Goal: Task Accomplishment & Management: Manage account settings

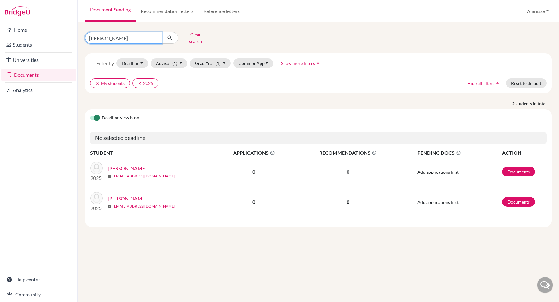
click at [119, 37] on input "gonzales" at bounding box center [123, 38] width 77 height 12
click at [155, 36] on input "gonzales" at bounding box center [123, 38] width 77 height 12
type input "kenison"
click button "submit" at bounding box center [170, 38] width 16 height 12
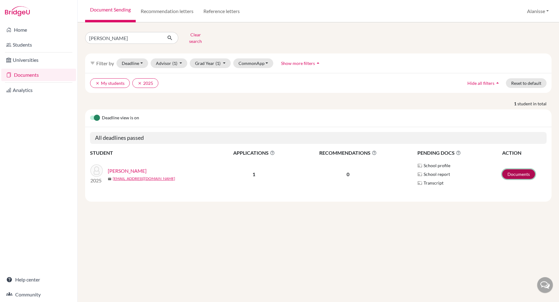
click at [511, 169] on link "Documents" at bounding box center [518, 174] width 33 height 10
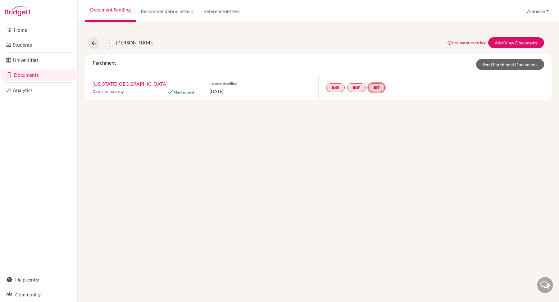
click at [380, 87] on link "insert_drive_file T" at bounding box center [376, 87] width 16 height 9
click at [380, 87] on link "insert_drive_file T Transcript Final Complete. Ready to send." at bounding box center [376, 87] width 16 height 9
click at [500, 63] on link "Send Parchment Documents" at bounding box center [510, 64] width 68 height 11
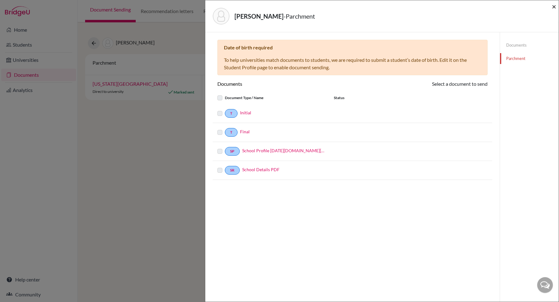
click at [554, 7] on span "×" at bounding box center [554, 6] width 4 height 9
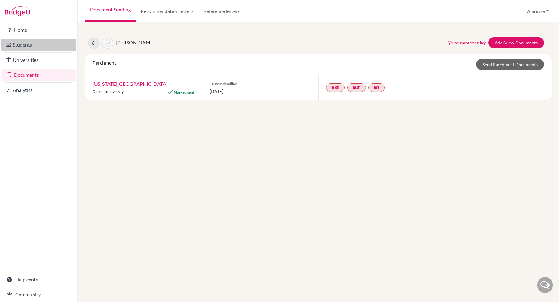
click at [44, 45] on link "Students" at bounding box center [38, 44] width 75 height 12
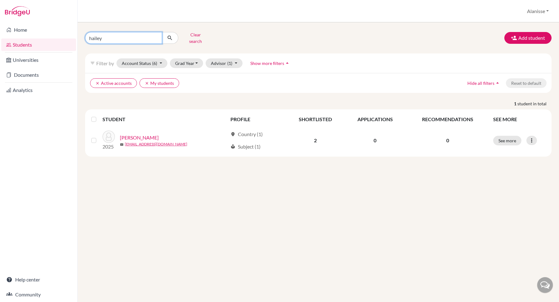
click at [119, 34] on input "hailey" at bounding box center [123, 38] width 77 height 12
click at [156, 39] on input "hailey" at bounding box center [123, 38] width 77 height 12
click at [155, 35] on input "hailey" at bounding box center [123, 38] width 77 height 12
type input "kension"
click button "submit" at bounding box center [170, 38] width 16 height 12
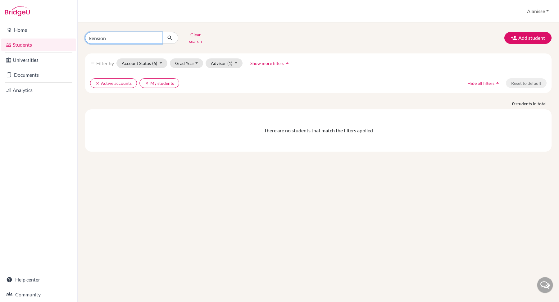
click at [116, 36] on input "kension" at bounding box center [123, 38] width 77 height 12
type input "k"
type input "camryn"
click button "submit" at bounding box center [170, 38] width 16 height 12
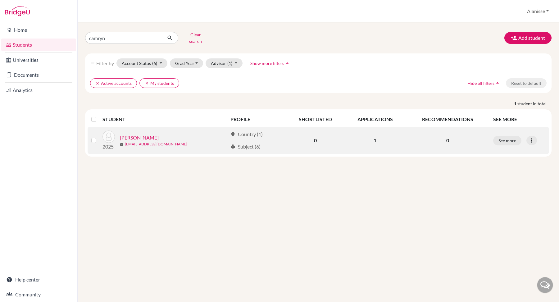
click at [140, 134] on link "[PERSON_NAME]" at bounding box center [139, 137] width 39 height 7
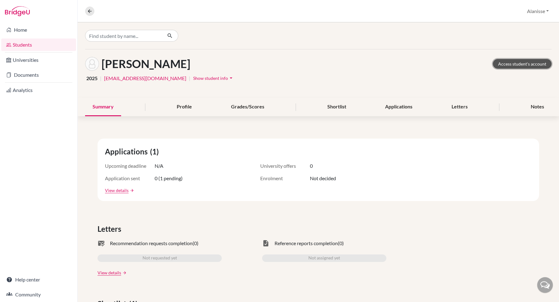
click at [526, 64] on link "Access student's account" at bounding box center [522, 64] width 59 height 10
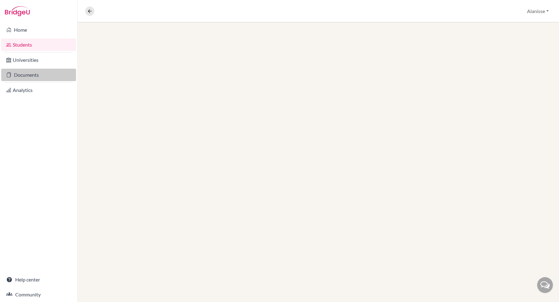
click at [25, 73] on link "Documents" at bounding box center [38, 75] width 75 height 12
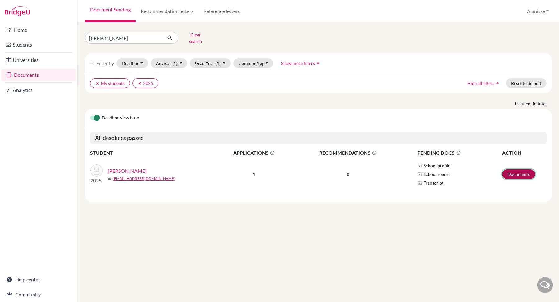
click at [526, 170] on link "Documents" at bounding box center [518, 174] width 33 height 10
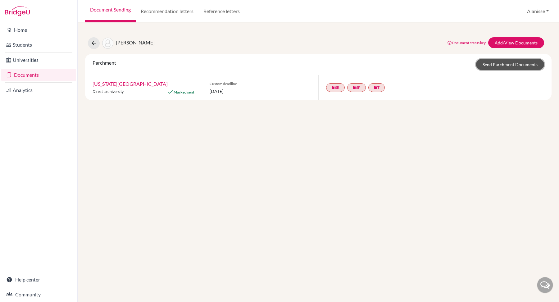
click at [514, 64] on link "Send Parchment Documents" at bounding box center [510, 64] width 68 height 11
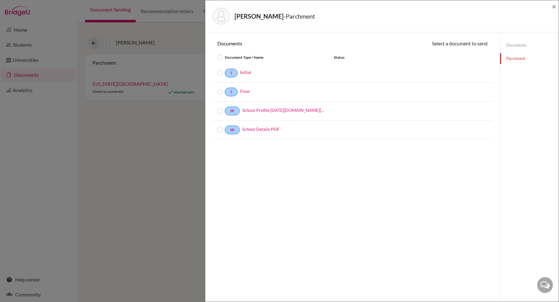
click at [225, 88] on label at bounding box center [225, 88] width 0 height 0
click at [0, 0] on input "checkbox" at bounding box center [0, 0] width 0 height 0
click at [225, 108] on label at bounding box center [225, 108] width 0 height 0
click at [0, 0] on input "checkbox" at bounding box center [0, 0] width 0 height 0
click at [220, 132] on div at bounding box center [220, 130] width 7 height 7
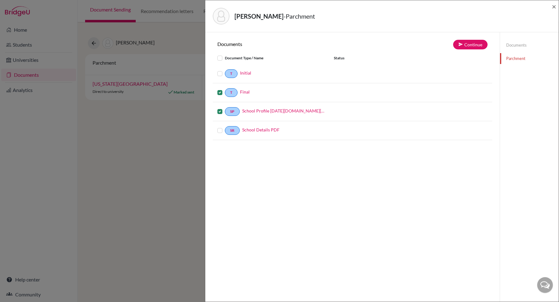
click at [225, 127] on label at bounding box center [225, 127] width 0 height 0
click at [0, 0] on input "checkbox" at bounding box center [0, 0] width 0 height 0
click at [225, 54] on label at bounding box center [225, 54] width 0 height 0
click at [0, 0] on input "checkbox" at bounding box center [0, 0] width 0 height 0
click at [473, 45] on button "Continue" at bounding box center [470, 45] width 34 height 10
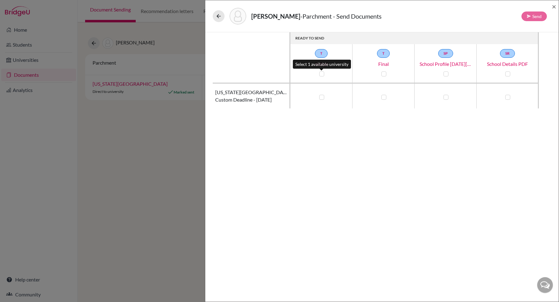
click at [323, 73] on label at bounding box center [321, 73] width 5 height 5
click at [323, 73] on input "checkbox" at bounding box center [320, 73] width 5 height 6
checkbox input "true"
click at [382, 73] on label at bounding box center [383, 73] width 5 height 5
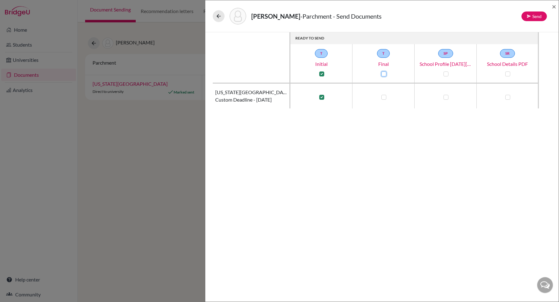
click at [382, 73] on input "checkbox" at bounding box center [382, 73] width 5 height 6
checkbox input "true"
click at [446, 72] on label at bounding box center [445, 73] width 5 height 5
click at [446, 72] on input "checkbox" at bounding box center [444, 73] width 5 height 6
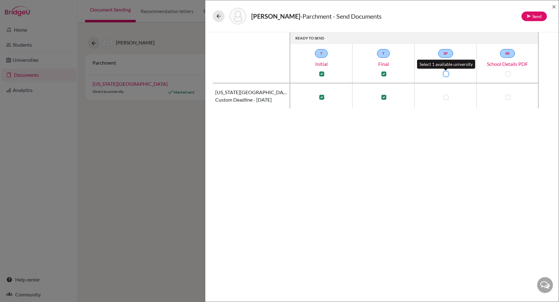
checkbox input "true"
click at [506, 74] on label at bounding box center [507, 73] width 5 height 5
click at [506, 74] on input "checkbox" at bounding box center [506, 73] width 5 height 6
checkbox input "true"
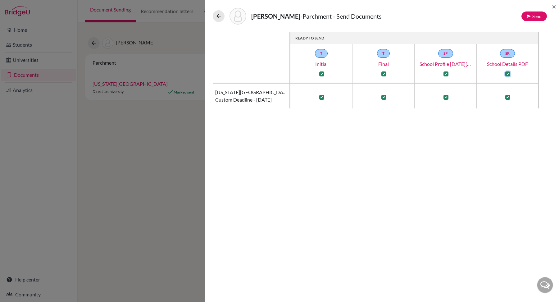
checkbox input "true"
click at [525, 18] on button "Send" at bounding box center [533, 16] width 25 height 10
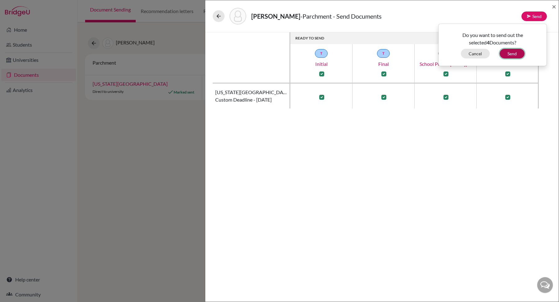
click at [510, 54] on button "Send" at bounding box center [512, 54] width 25 height 10
checkbox input "false"
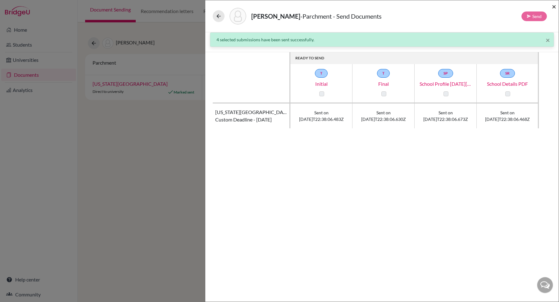
click at [555, 7] on span "×" at bounding box center [554, 6] width 4 height 9
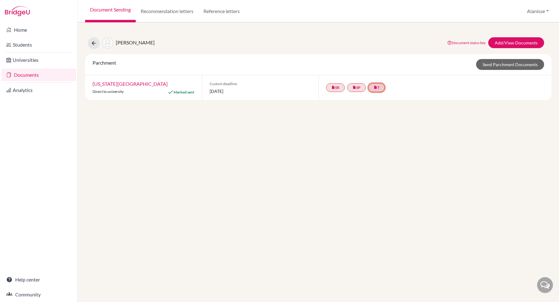
click at [381, 87] on link "insert_drive_file T" at bounding box center [376, 87] width 16 height 9
click at [381, 87] on link "insert_drive_file T Transcript Final Complete. Ready to send." at bounding box center [376, 87] width 16 height 9
click at [357, 87] on link "done T" at bounding box center [353, 87] width 16 height 9
click at [355, 116] on div "[PERSON_NAME], Camryn Document status key TR Requirement. Document not uploaded…" at bounding box center [318, 161] width 481 height 279
